Goal: Transaction & Acquisition: Purchase product/service

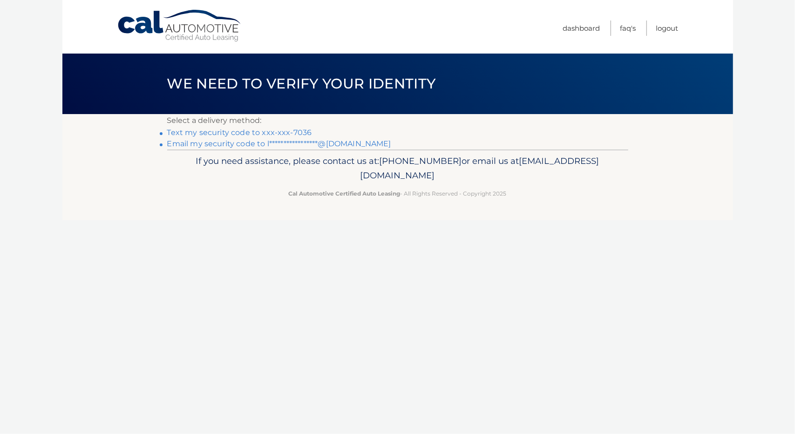
click at [297, 133] on link "Text my security code to xxx-xxx-7036" at bounding box center [239, 132] width 145 height 9
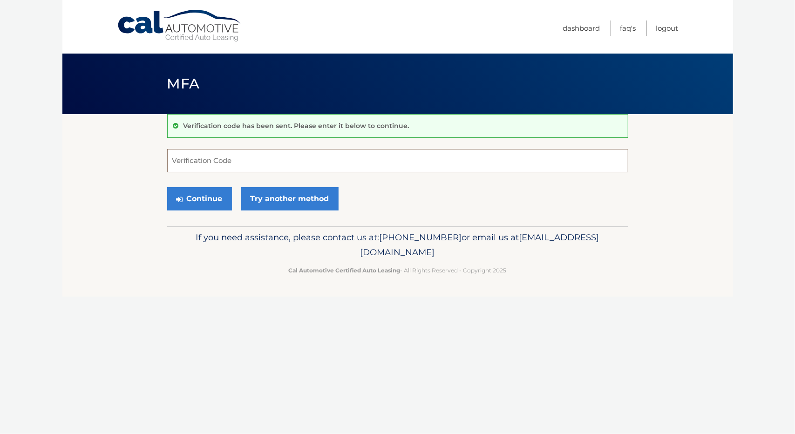
click at [249, 157] on input "Verification Code" at bounding box center [397, 160] width 461 height 23
type input "490001"
click at [201, 200] on button "Continue" at bounding box center [199, 198] width 65 height 23
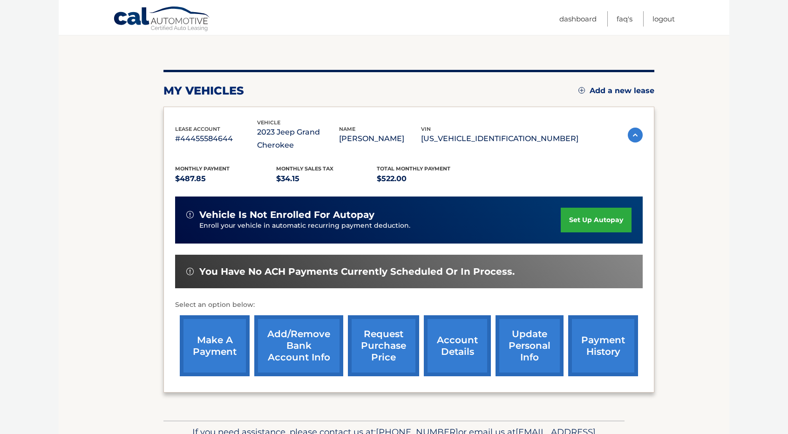
scroll to position [143, 0]
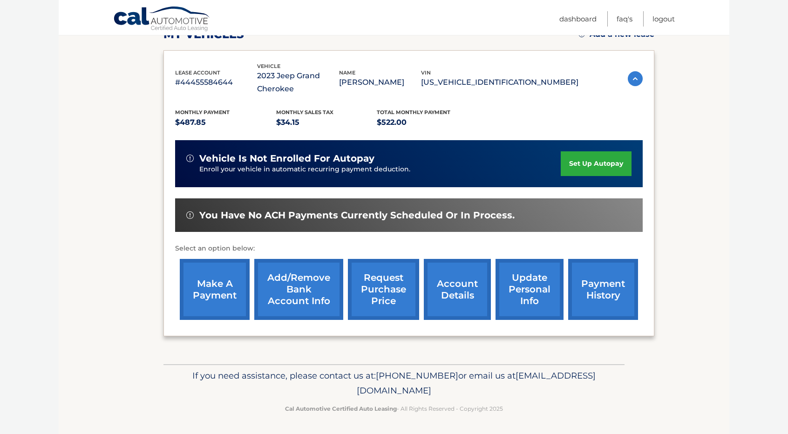
click at [220, 264] on link "make a payment" at bounding box center [215, 289] width 70 height 61
click at [303, 302] on link "Add/Remove bank account info" at bounding box center [298, 289] width 89 height 61
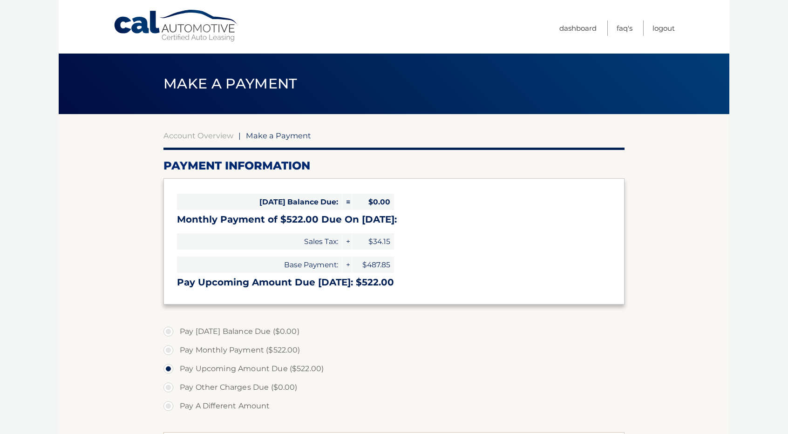
select select "OGE0ZWRmMDMtN2Q1Yy00NTFjLWFkZmMtNWNlMGI1NjM3NGM2"
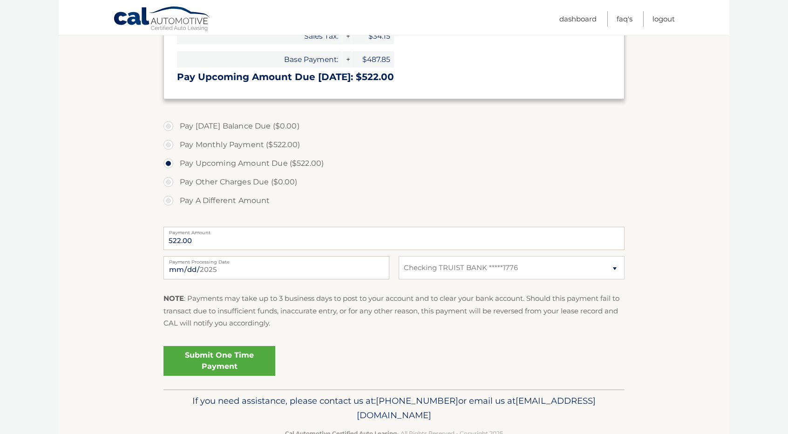
scroll to position [231, 0]
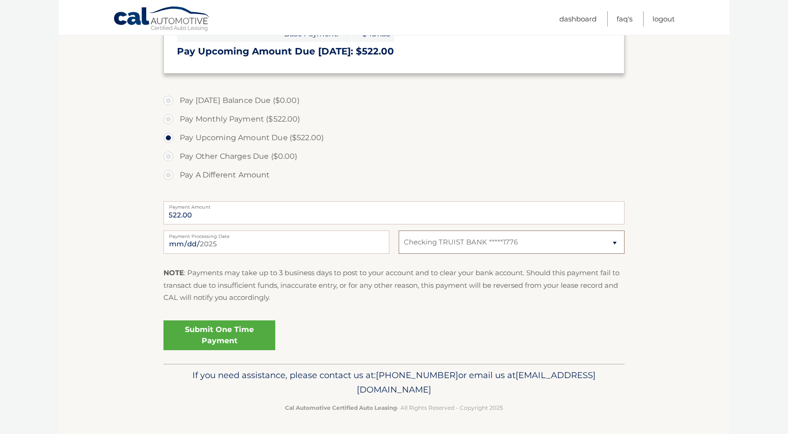
click at [617, 239] on select "Select Bank Account Checking TRUIST BANK *****1776" at bounding box center [512, 242] width 226 height 23
click at [656, 154] on section "Account Overview | Make a Payment Payment Information Today's Balance Due: = $0…" at bounding box center [394, 123] width 671 height 481
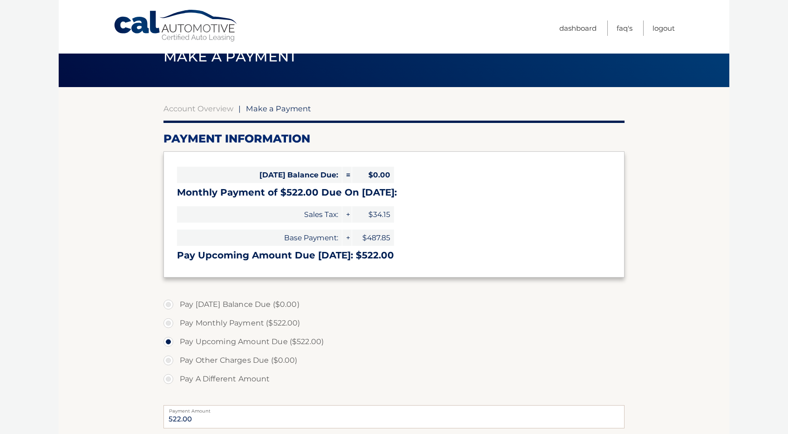
scroll to position [0, 0]
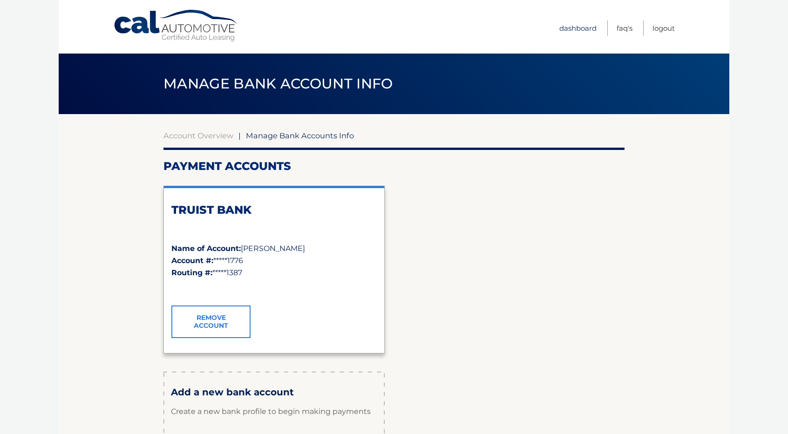
click at [566, 27] on link "Dashboard" at bounding box center [578, 27] width 37 height 15
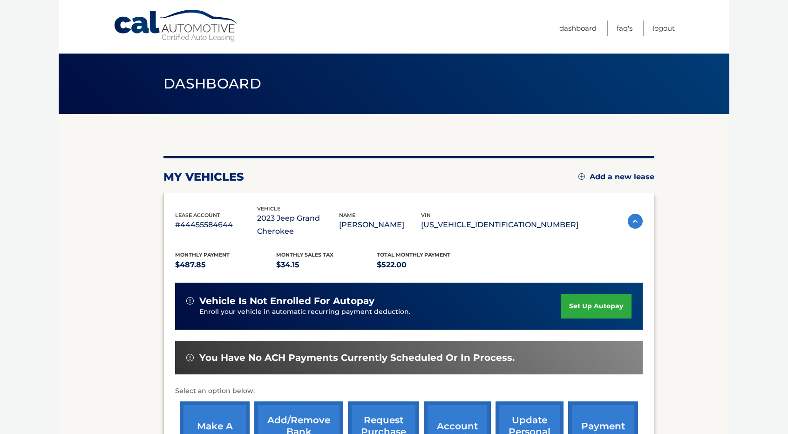
click at [108, 335] on section "my vehicles Add a new lease lease account #44455584644 vehicle 2023 Jeep Grand …" at bounding box center [394, 310] width 671 height 393
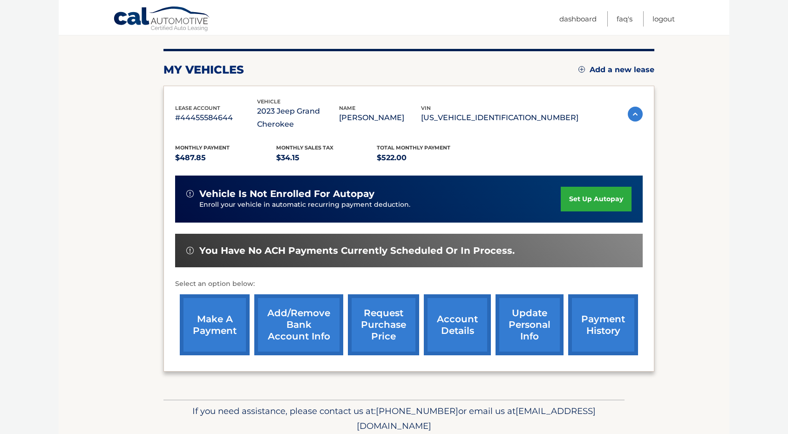
scroll to position [143, 0]
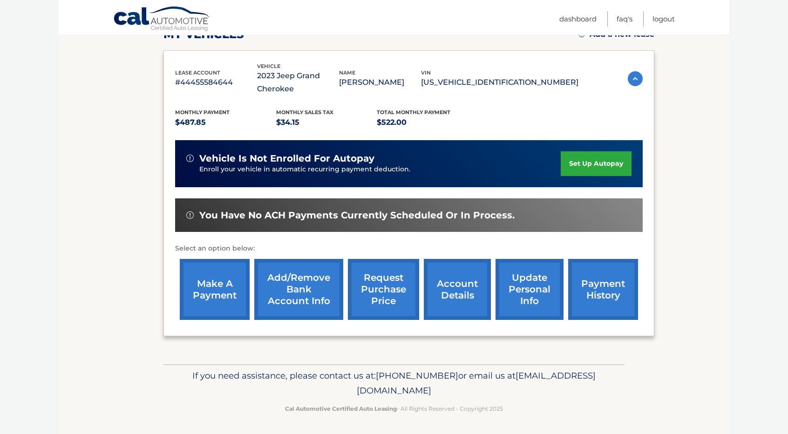
click at [215, 296] on link "make a payment" at bounding box center [215, 289] width 70 height 61
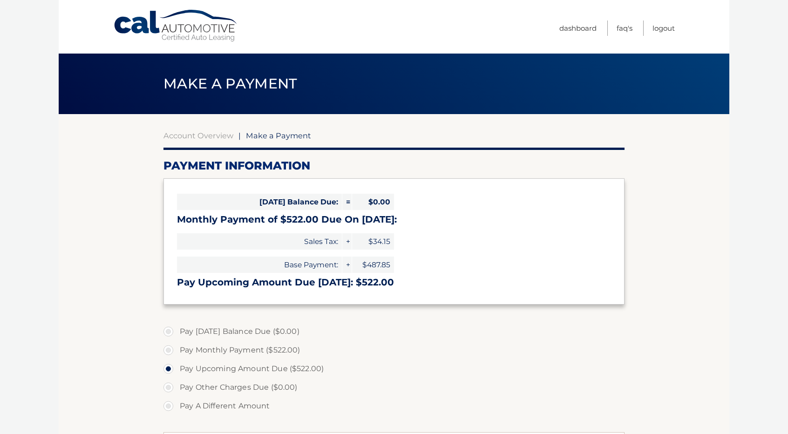
select select "OGE0ZWRmMDMtN2Q1Yy00NTFjLWFkZmMtNWNlMGI1NjM3NGM2"
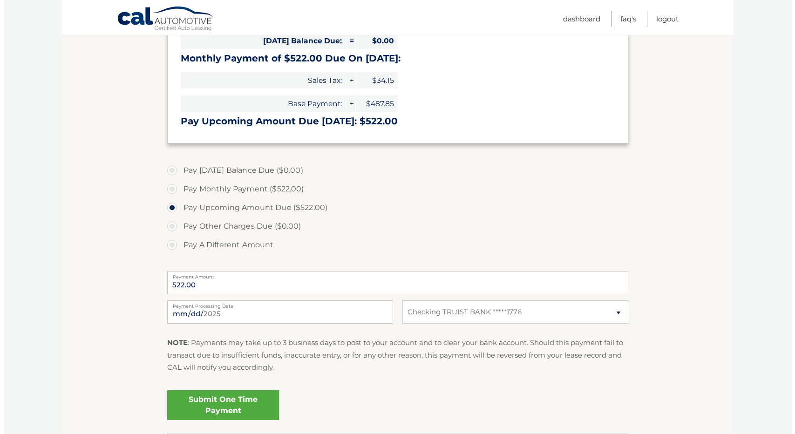
scroll to position [162, 0]
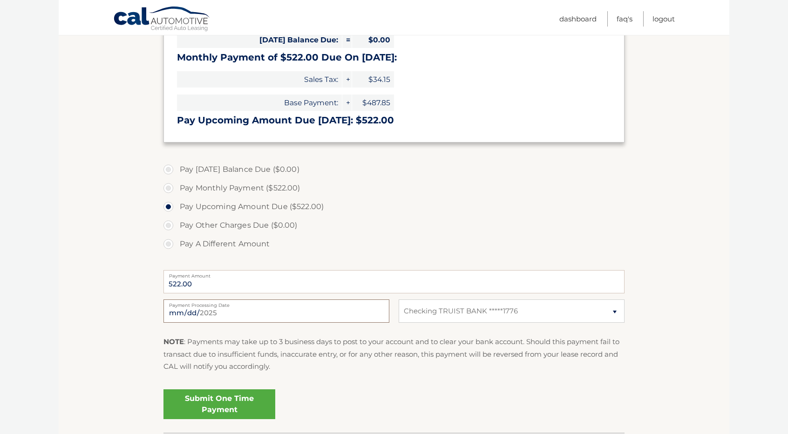
click at [217, 311] on input "2025-09-22" at bounding box center [277, 311] width 226 height 23
type input "2025-09-26"
click at [233, 404] on link "Submit One Time Payment" at bounding box center [220, 404] width 112 height 30
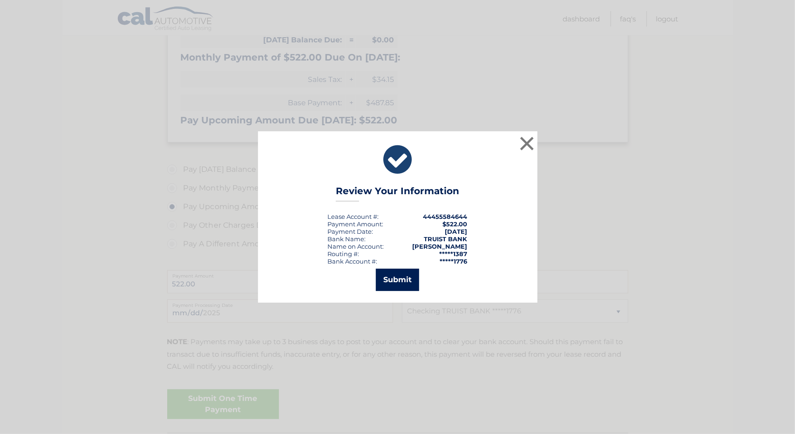
click at [403, 280] on button "Submit" at bounding box center [397, 280] width 43 height 22
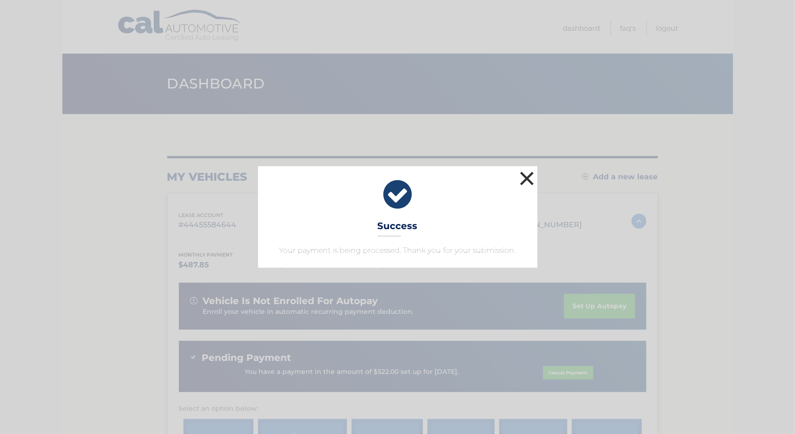
click at [528, 180] on button "×" at bounding box center [527, 178] width 19 height 19
